Goal: Register for event/course

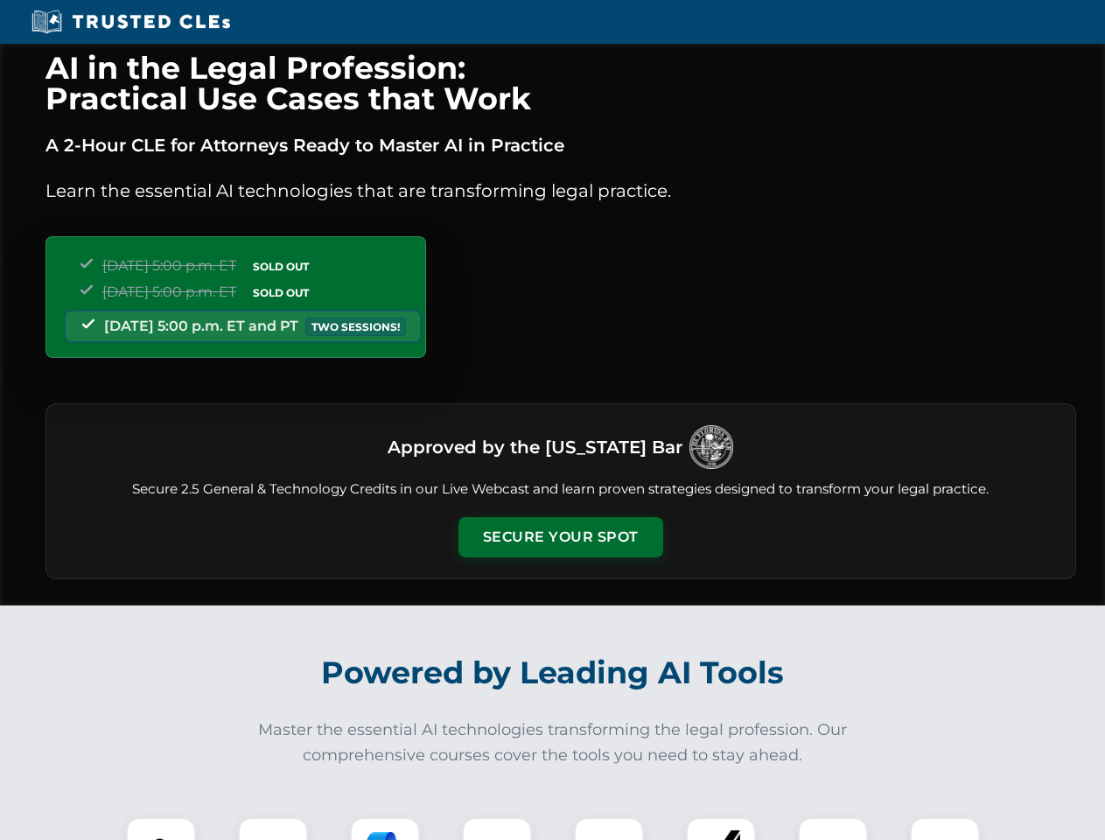
click at [560, 537] on button "Secure Your Spot" at bounding box center [561, 537] width 205 height 40
click at [161, 829] on img at bounding box center [161, 852] width 51 height 51
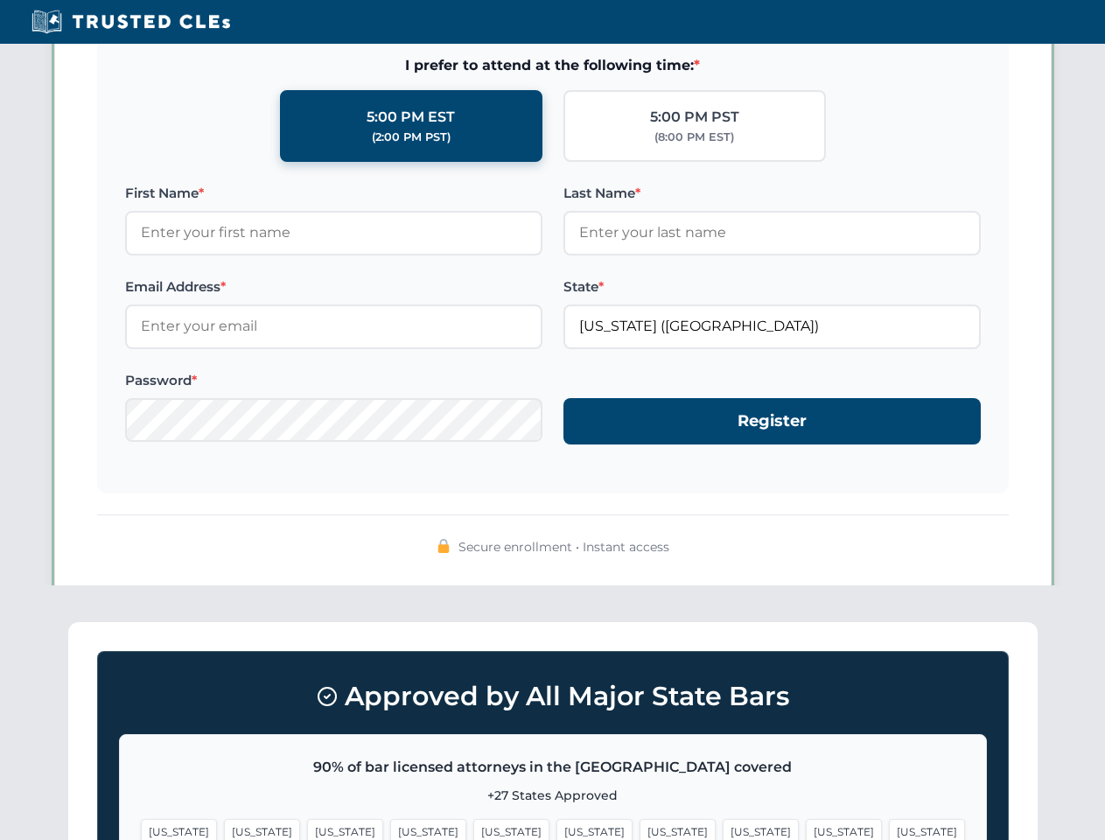
click at [640, 829] on span "[US_STATE]" at bounding box center [678, 831] width 76 height 25
click at [806, 829] on span "[US_STATE]" at bounding box center [844, 831] width 76 height 25
